Goal: Register for event/course

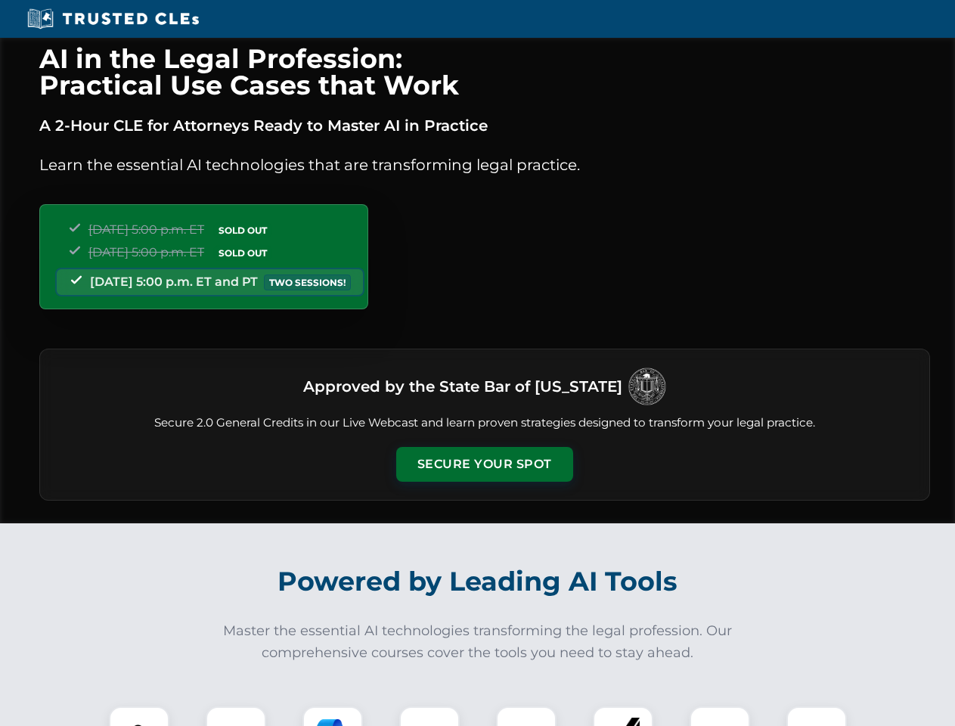
click at [484, 464] on button "Secure Your Spot" at bounding box center [484, 464] width 177 height 35
click at [139, 716] on img at bounding box center [139, 736] width 44 height 44
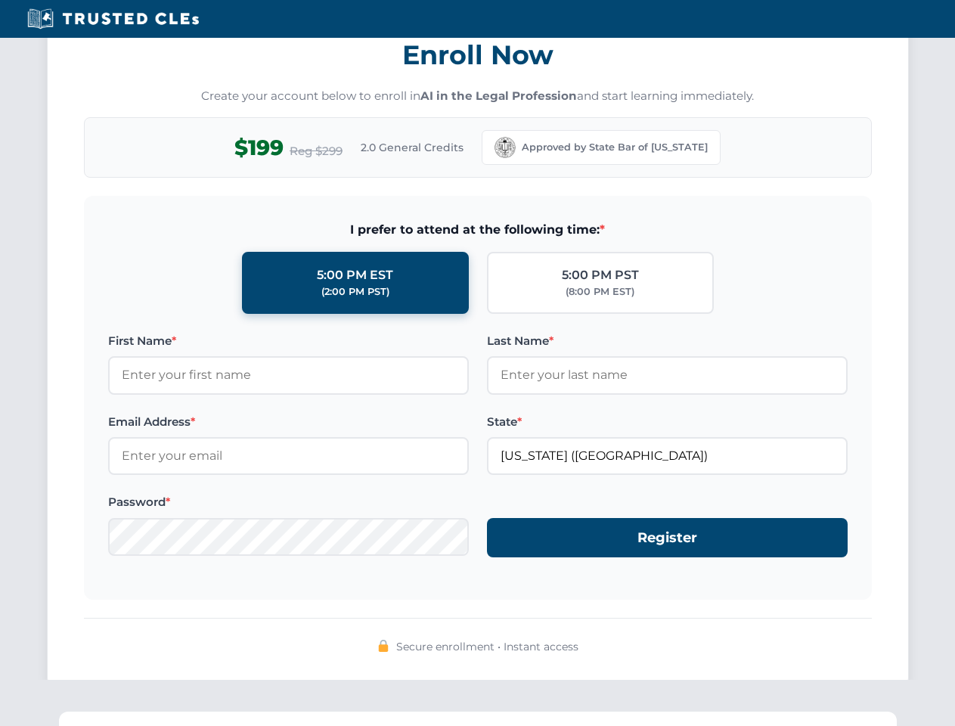
scroll to position [1484, 0]
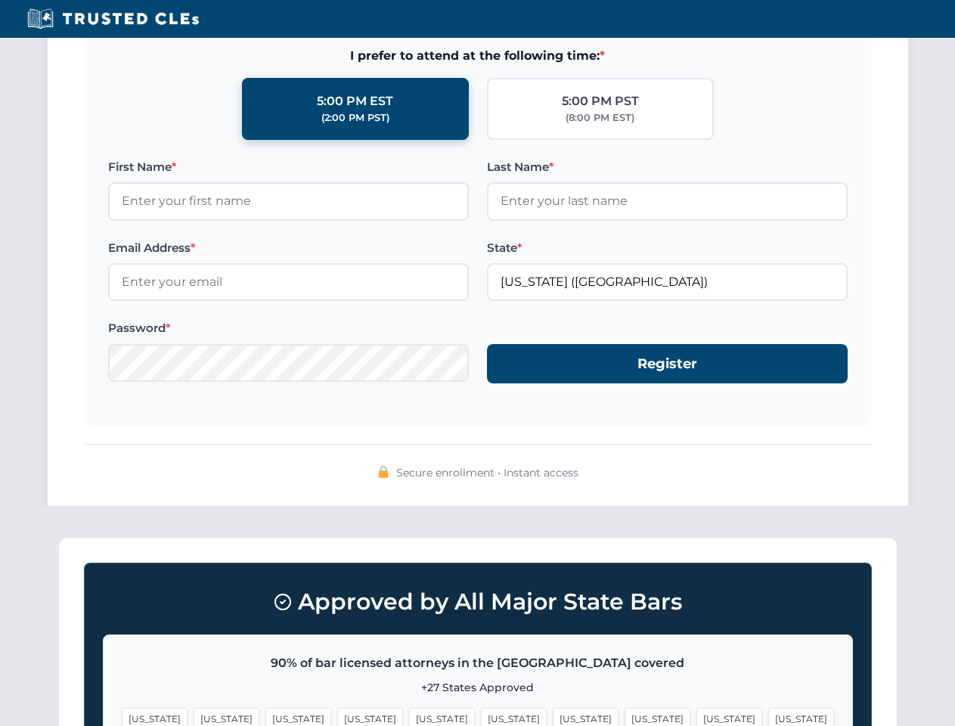
click at [553, 716] on span "[US_STATE]" at bounding box center [586, 718] width 66 height 22
click at [696, 716] on span "[US_STATE]" at bounding box center [729, 718] width 66 height 22
